Goal: Find specific page/section: Find specific page/section

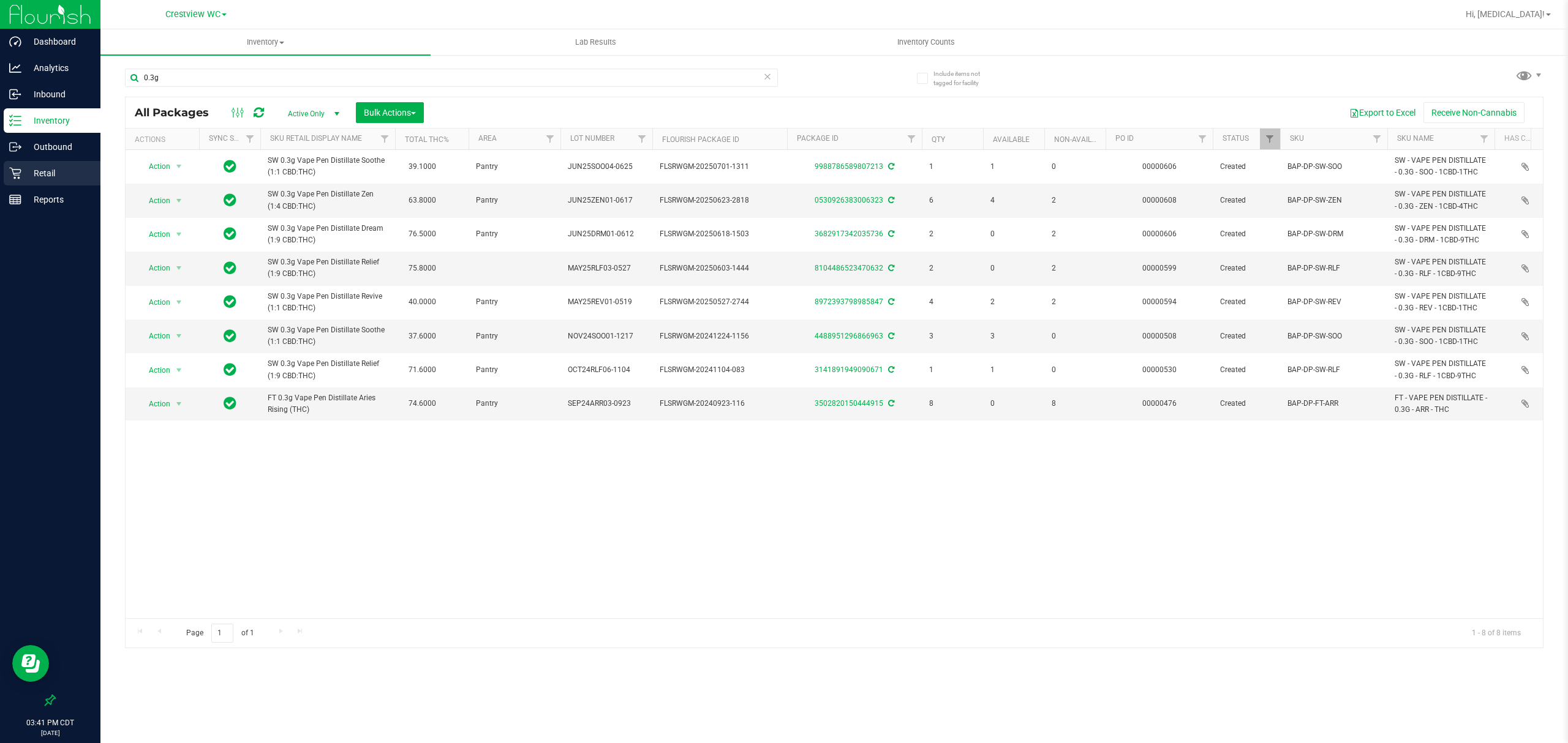
click at [36, 167] on p "Retail" at bounding box center [58, 173] width 73 height 15
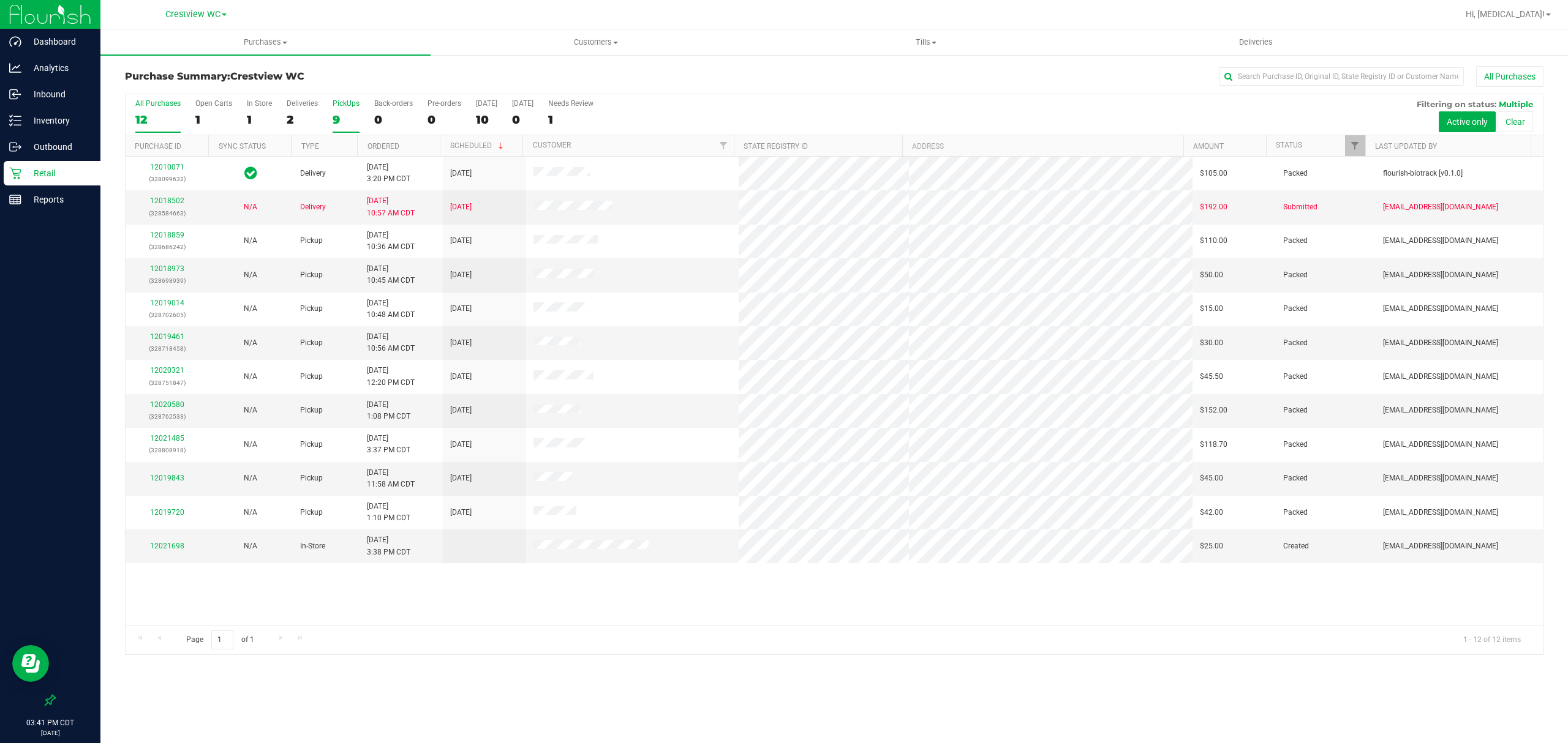
click at [344, 123] on div "9" at bounding box center [346, 120] width 27 height 14
click at [0, 0] on input "PickUps 9" at bounding box center [0, 0] width 0 height 0
click at [613, 686] on div "Purchases Summary of purchases Fulfillment All purchases Customers All customer…" at bounding box center [834, 386] width 1468 height 714
